Goal: Information Seeking & Learning: Compare options

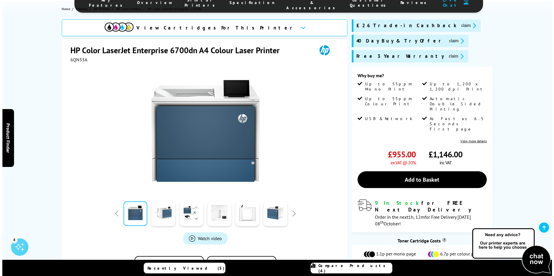
scroll to position [116, 0]
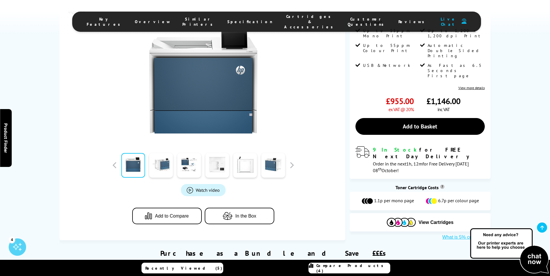
click at [342, 267] on span "Compare Products (4)" at bounding box center [353, 268] width 74 height 10
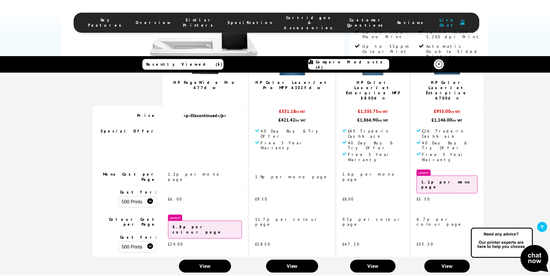
scroll to position [232, 0]
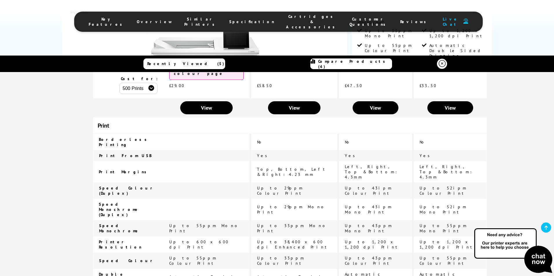
click at [441, 62] on icon at bounding box center [442, 63] width 7 height 7
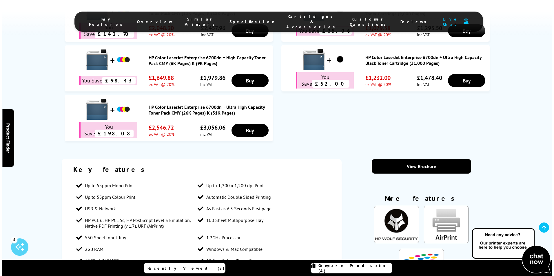
scroll to position [522, 0]
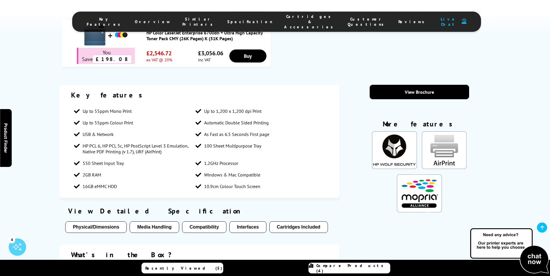
click at [214, 143] on span "100 Sheet Multipurpose Tray" at bounding box center [232, 146] width 57 height 6
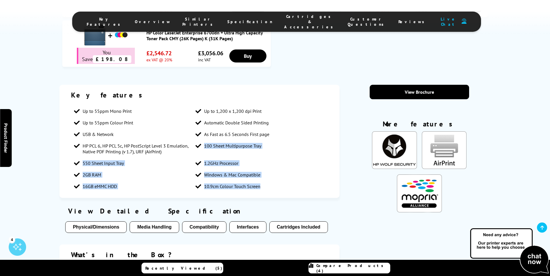
drag, startPoint x: 206, startPoint y: 141, endPoint x: 260, endPoint y: 176, distance: 65.1
click at [260, 176] on ul "Up to 55ppm Mono Print Up to 1,200 x 1,200 dpi Print Up to 55ppm Colour Print A…" at bounding box center [199, 148] width 257 height 87
copy ul "100 Sheet Multipurpose Tray 550 Sheet Input Tray 1.2GHz Processor 2GB RAM Windo…"
click at [336, 264] on link "Compare Products (4)" at bounding box center [349, 268] width 82 height 11
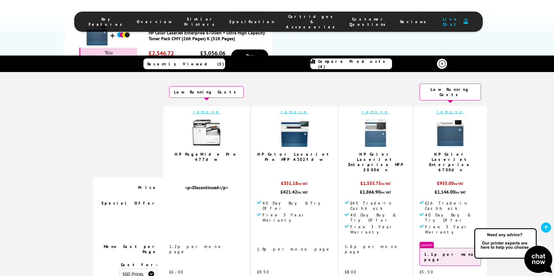
click at [278, 152] on link "HP Color LaserJet Pro MFP 4302fdw" at bounding box center [294, 157] width 74 height 10
